Goal: Task Accomplishment & Management: Manage account settings

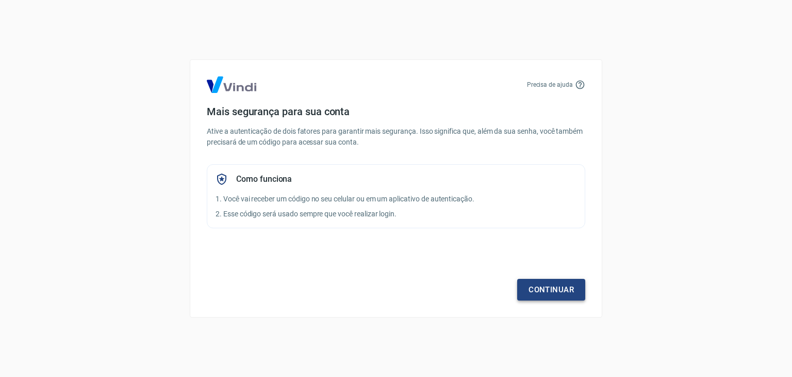
click at [542, 287] on link "Continuar" at bounding box center [551, 290] width 68 height 22
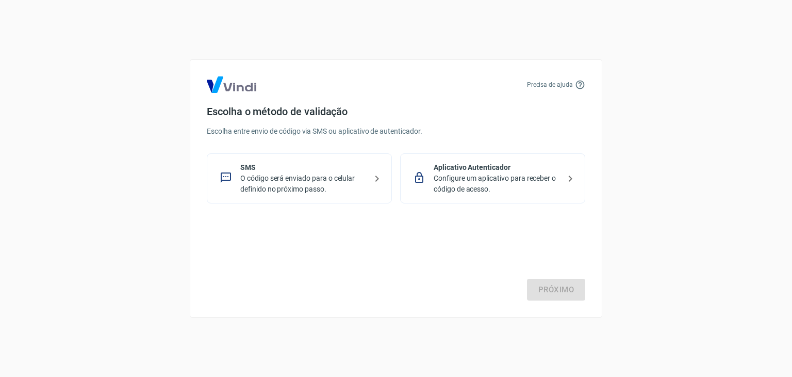
click at [493, 180] on p "Configure um aplicativo para receber o código de acesso." at bounding box center [497, 184] width 126 height 22
click at [254, 178] on p "O código será enviado para o celular definido no próximo passo." at bounding box center [303, 184] width 126 height 22
click at [551, 285] on link "Próximo" at bounding box center [556, 290] width 58 height 22
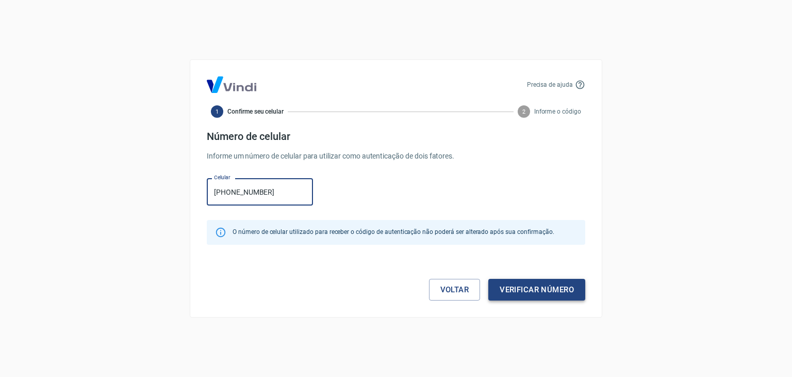
type input "[PHONE_NUMBER]"
click at [526, 282] on button "Verificar número" at bounding box center [537, 290] width 97 height 22
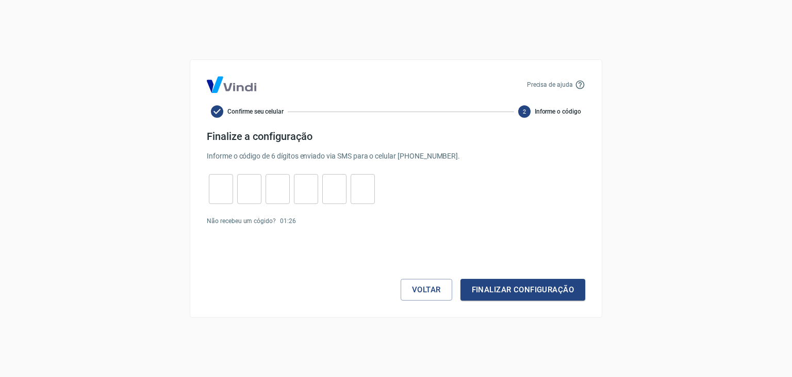
click at [224, 183] on input "tel" at bounding box center [221, 189] width 24 height 22
type input "6"
type input "1"
type input "6"
type input "7"
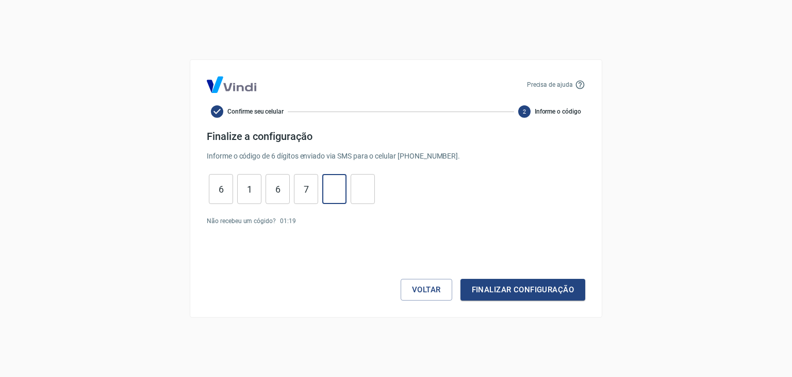
type input "0"
type input "9"
click at [532, 286] on button "Finalizar configuração" at bounding box center [523, 290] width 125 height 22
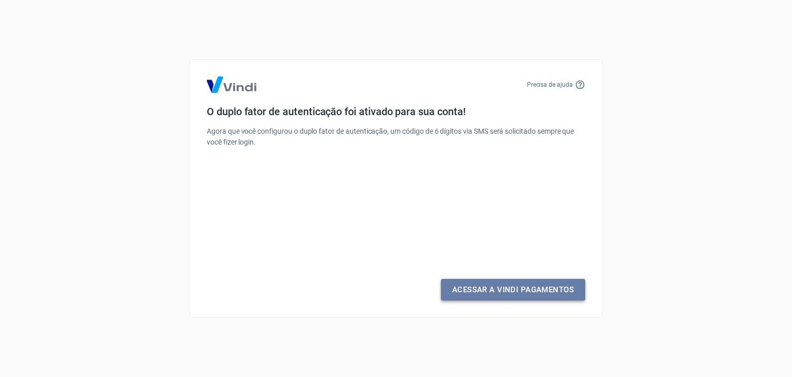
click at [493, 291] on link "Acessar a Vindi Pagamentos" at bounding box center [513, 290] width 144 height 22
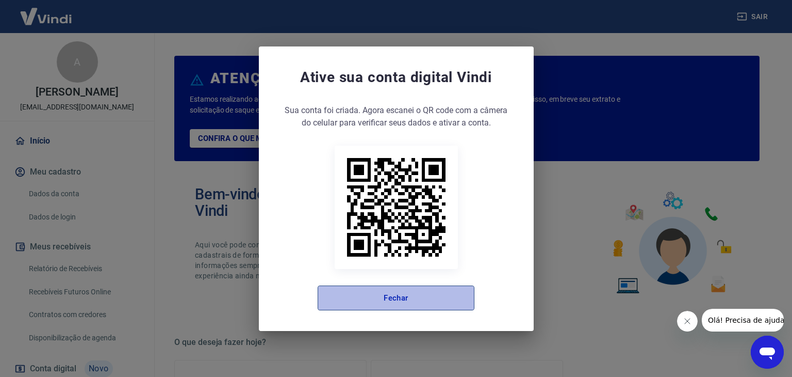
click at [388, 301] on button "Fechar" at bounding box center [396, 297] width 157 height 25
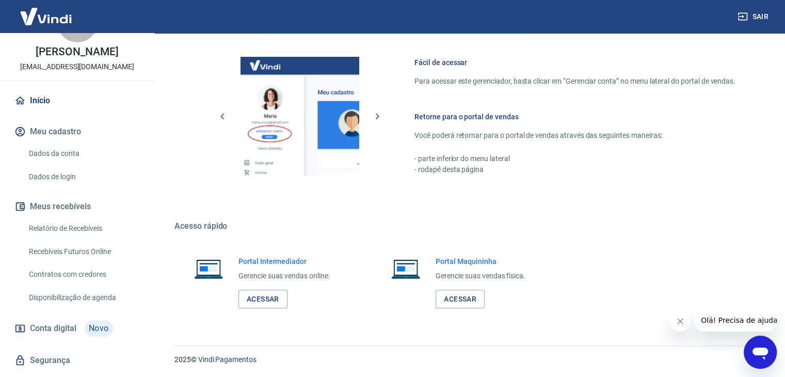
scroll to position [52, 0]
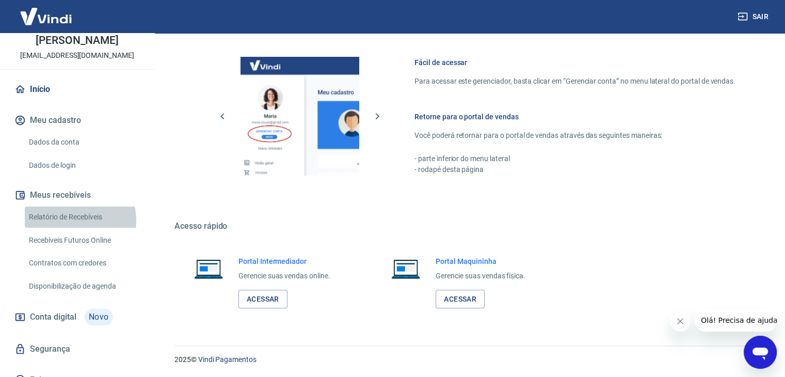
click at [70, 228] on link "Relatório de Recebíveis" at bounding box center [83, 216] width 117 height 21
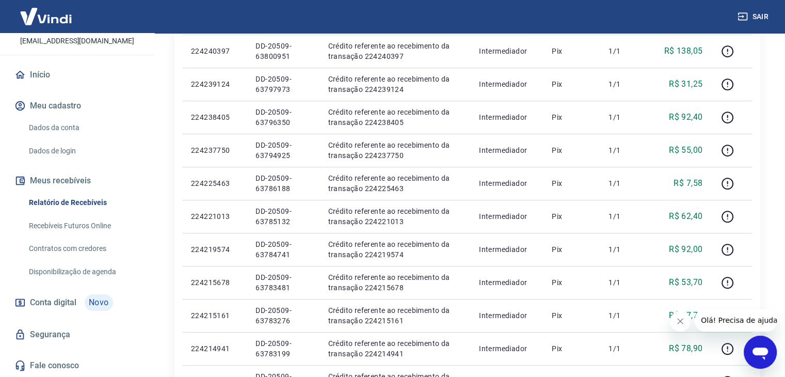
scroll to position [310, 0]
click at [68, 228] on link "Recebíveis Futuros Online" at bounding box center [83, 225] width 117 height 21
